Goal: Task Accomplishment & Management: Manage account settings

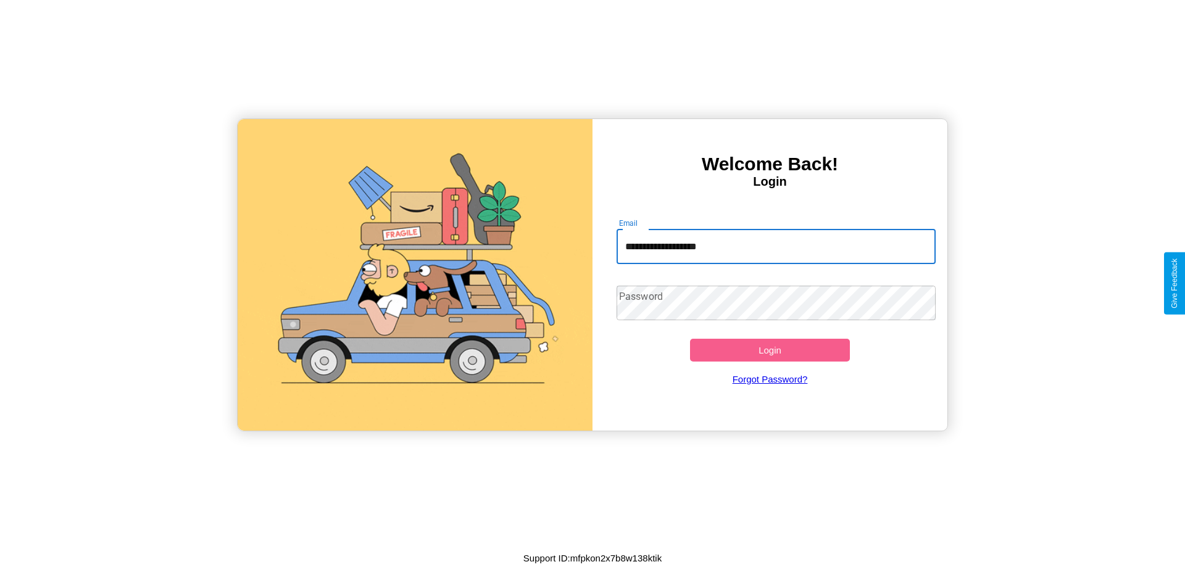
type input "**********"
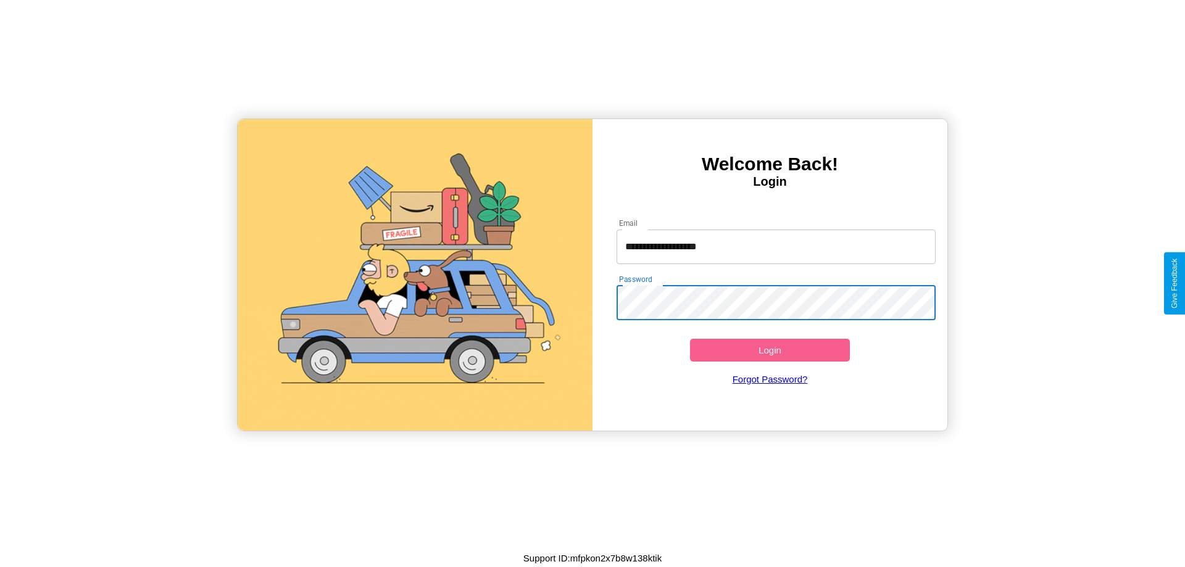
click at [769, 350] on button "Login" at bounding box center [770, 350] width 160 height 23
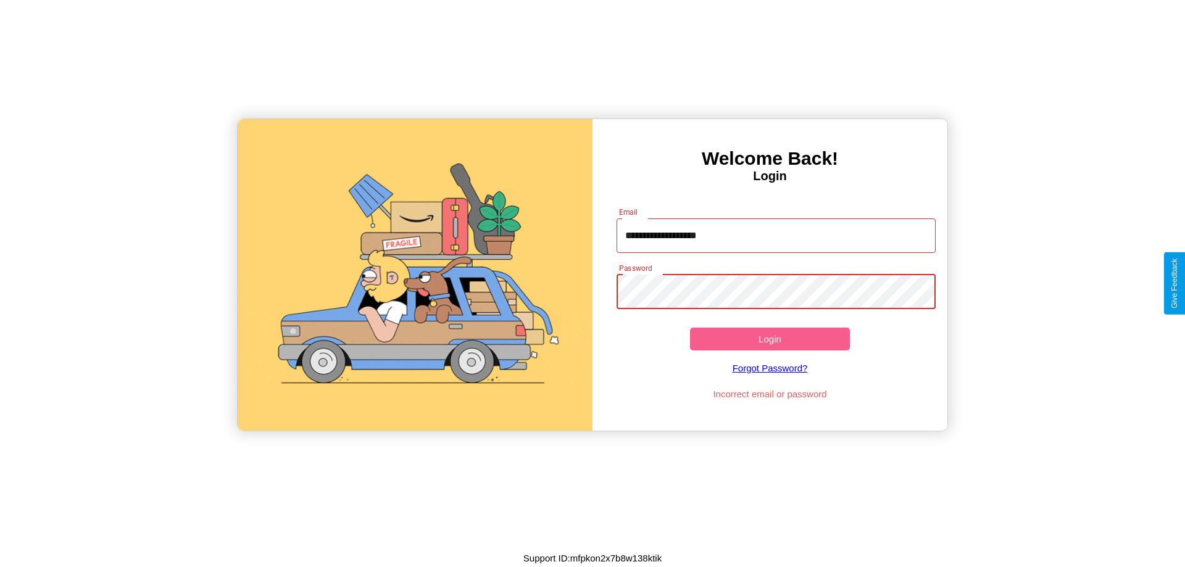
click at [769, 339] on button "Login" at bounding box center [770, 339] width 160 height 23
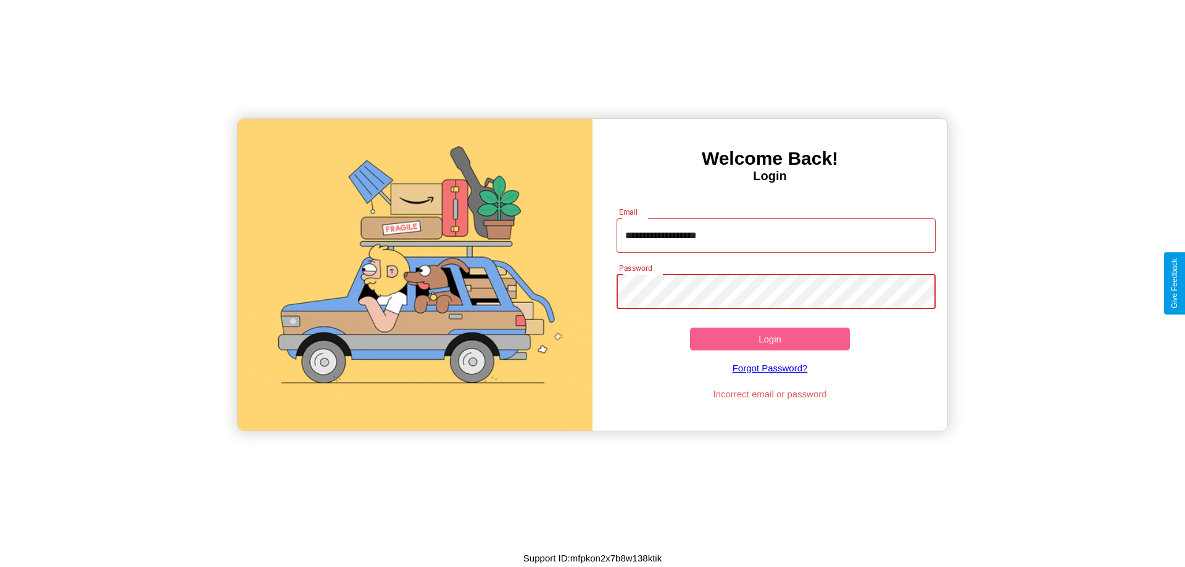
click at [769, 339] on button "Login" at bounding box center [770, 339] width 160 height 23
